Goal: Information Seeking & Learning: Check status

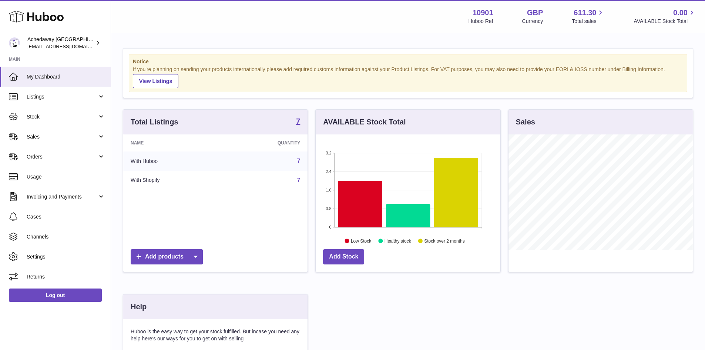
scroll to position [115, 185]
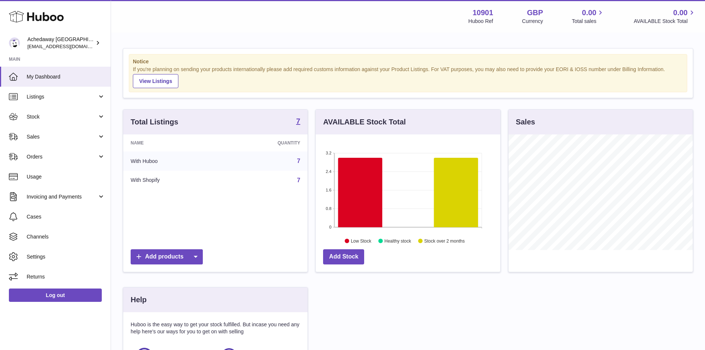
scroll to position [115, 185]
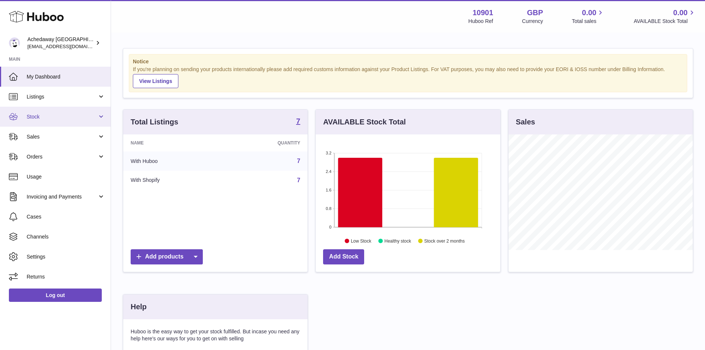
click at [73, 121] on link "Stock" at bounding box center [55, 117] width 111 height 20
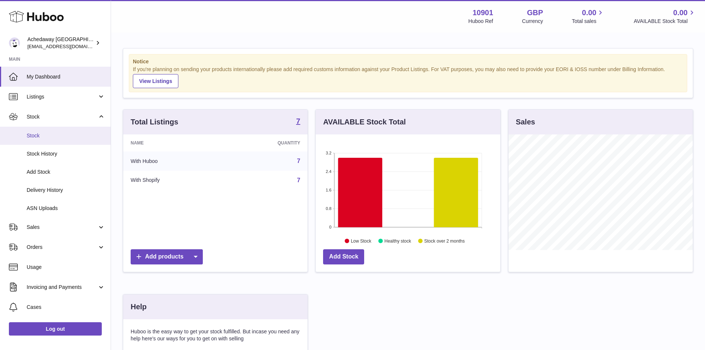
click at [73, 137] on span "Stock" at bounding box center [66, 135] width 78 height 7
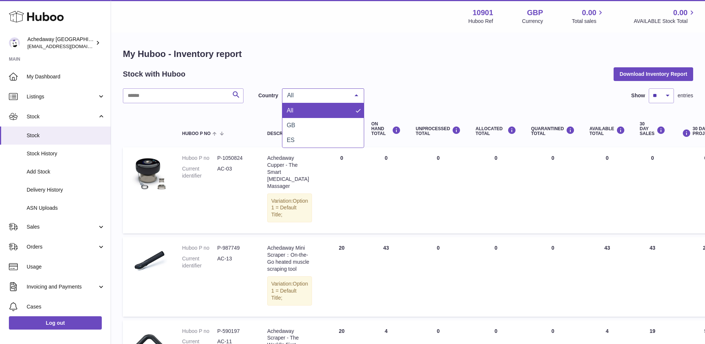
click at [296, 100] on div "All" at bounding box center [323, 95] width 82 height 15
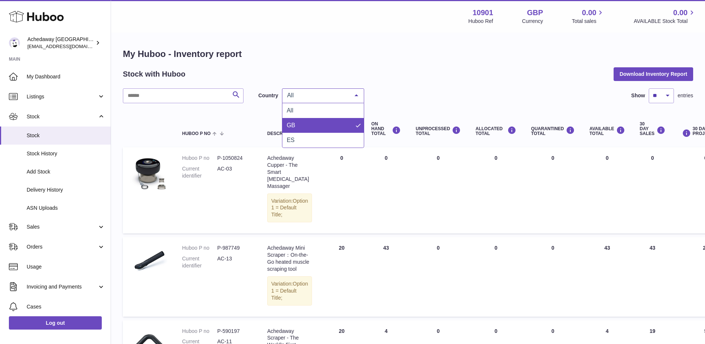
click at [296, 118] on span "GB" at bounding box center [322, 125] width 81 height 15
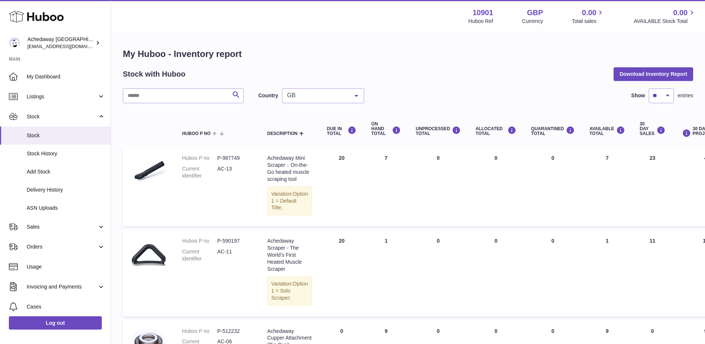
click at [294, 100] on div "GB" at bounding box center [323, 95] width 82 height 15
click at [296, 141] on span "ES" at bounding box center [322, 140] width 81 height 15
click at [57, 222] on link "Sales" at bounding box center [55, 227] width 111 height 20
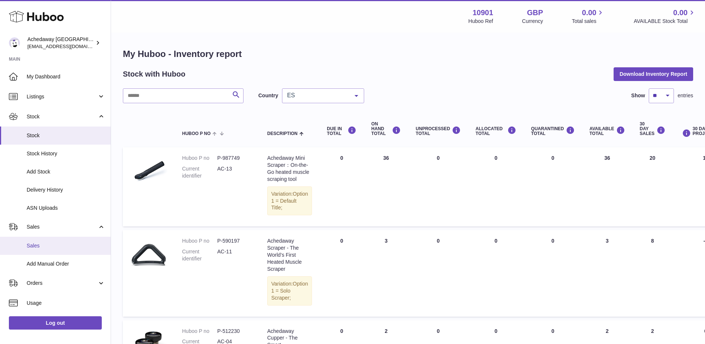
click at [53, 246] on span "Sales" at bounding box center [66, 245] width 78 height 7
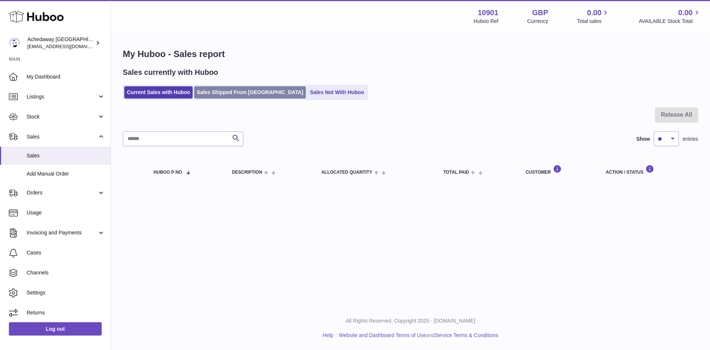
click at [228, 97] on link "Sales Shipped From [GEOGRAPHIC_DATA]" at bounding box center [250, 92] width 112 height 12
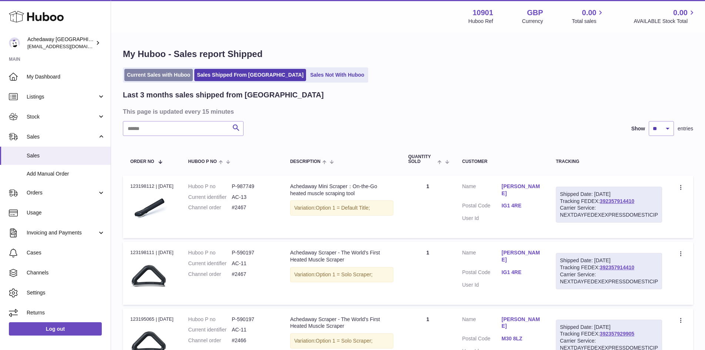
click at [164, 75] on link "Current Sales with Huboo" at bounding box center [158, 75] width 68 height 12
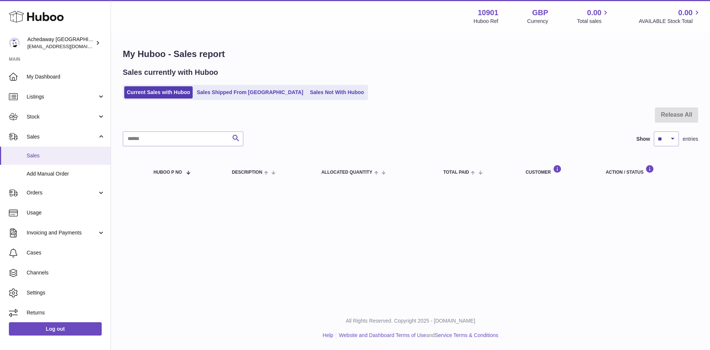
click at [78, 156] on span "Sales" at bounding box center [66, 155] width 78 height 7
click at [249, 84] on div "Sales currently with Huboo Current Sales with Huboo Sales Shipped From Huboo Sa…" at bounding box center [411, 83] width 576 height 33
click at [249, 87] on link "Sales Shipped From [GEOGRAPHIC_DATA]" at bounding box center [250, 92] width 112 height 12
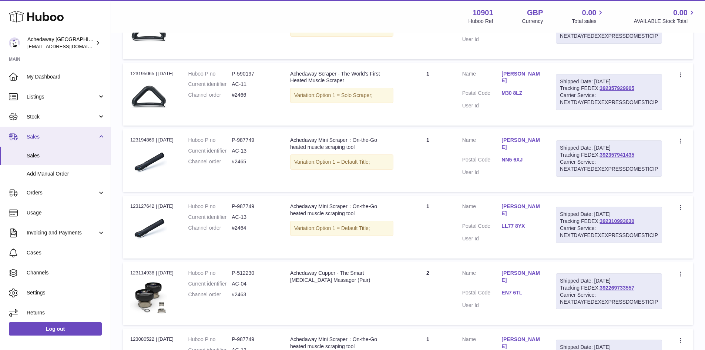
scroll to position [234, 0]
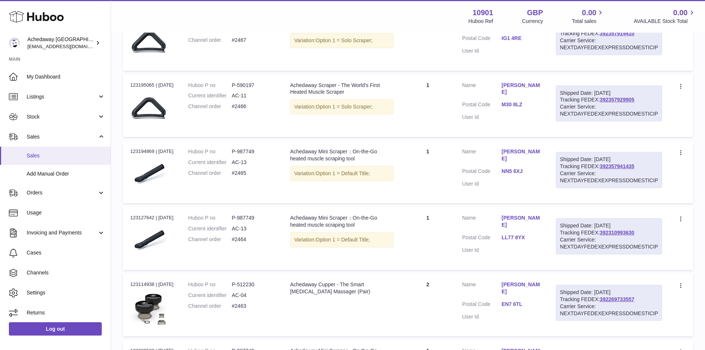
click at [85, 153] on span "Sales" at bounding box center [66, 155] width 78 height 7
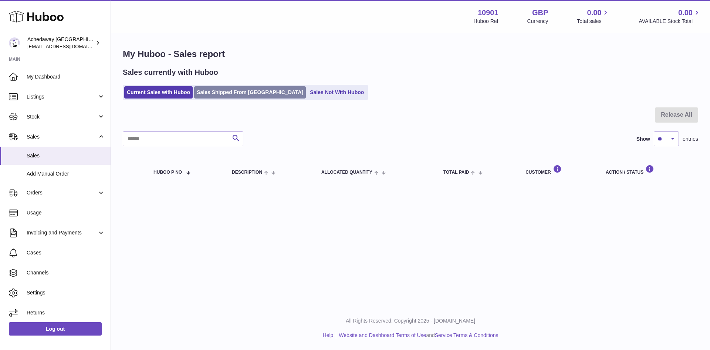
click at [250, 91] on link "Sales Shipped From [GEOGRAPHIC_DATA]" at bounding box center [250, 92] width 112 height 12
